Goal: Check status

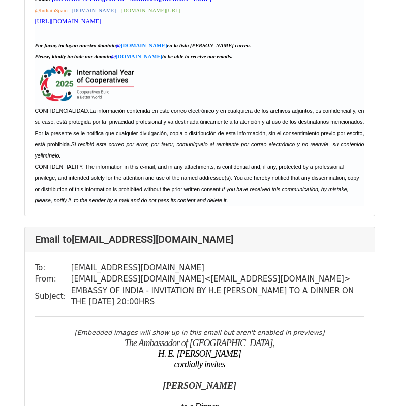
scroll to position [4089, 0]
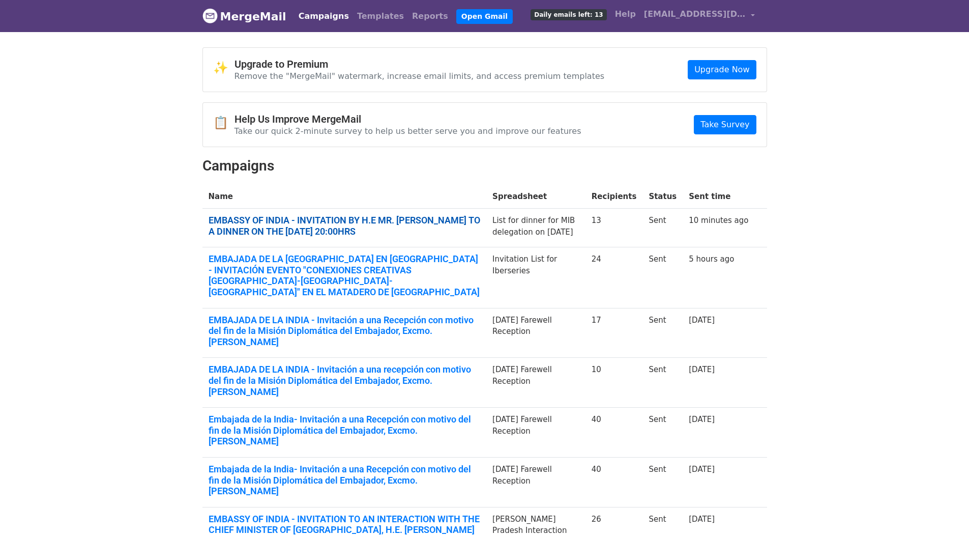
click at [373, 229] on link "EMBASSY OF INDIA - INVITATION BY H.E [PERSON_NAME] TO A DINNER ON THE [DATE] 20…" at bounding box center [345, 226] width 272 height 22
